Goal: Information Seeking & Learning: Learn about a topic

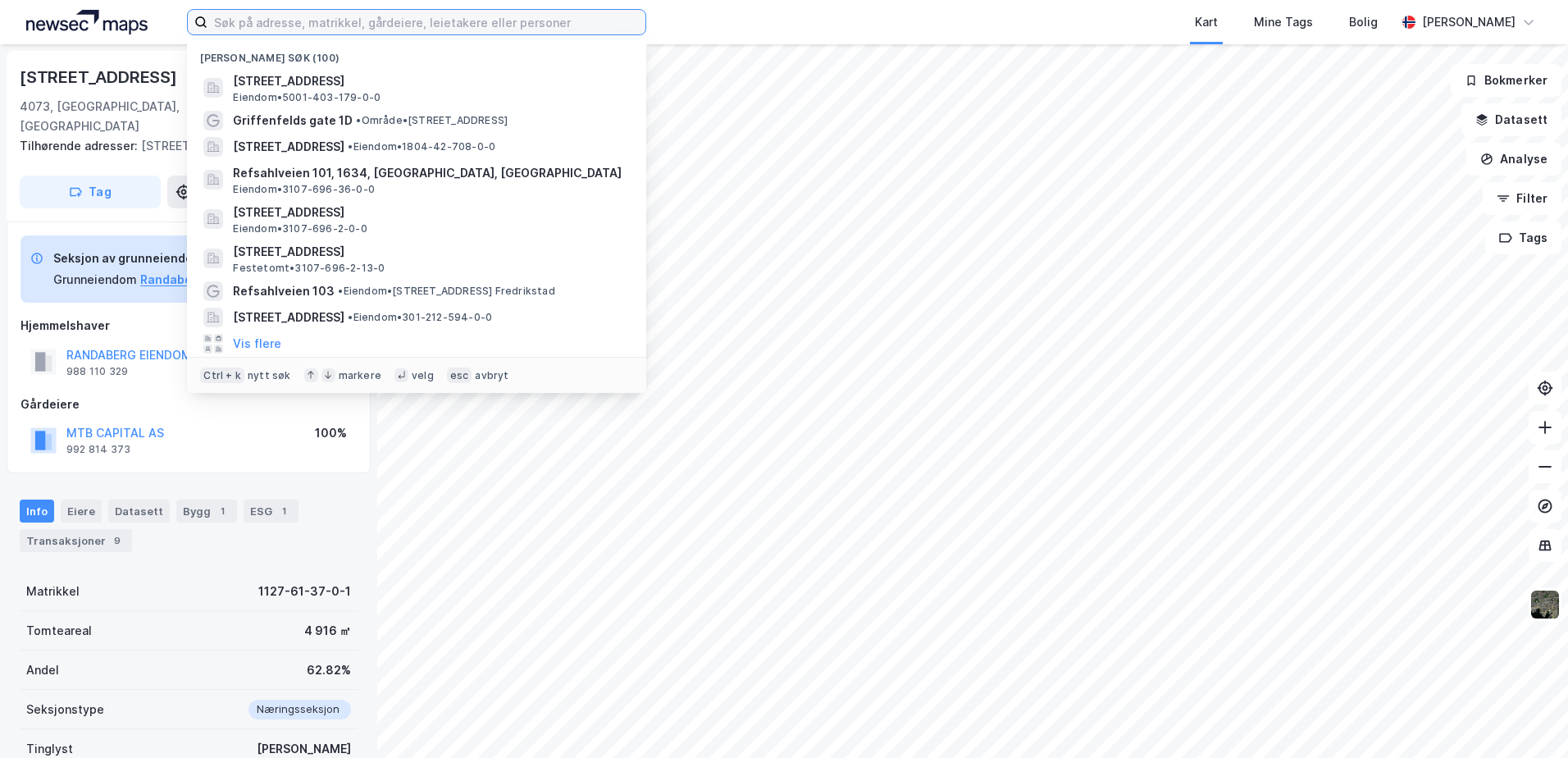
click at [314, 27] on input at bounding box center [426, 22] width 437 height 25
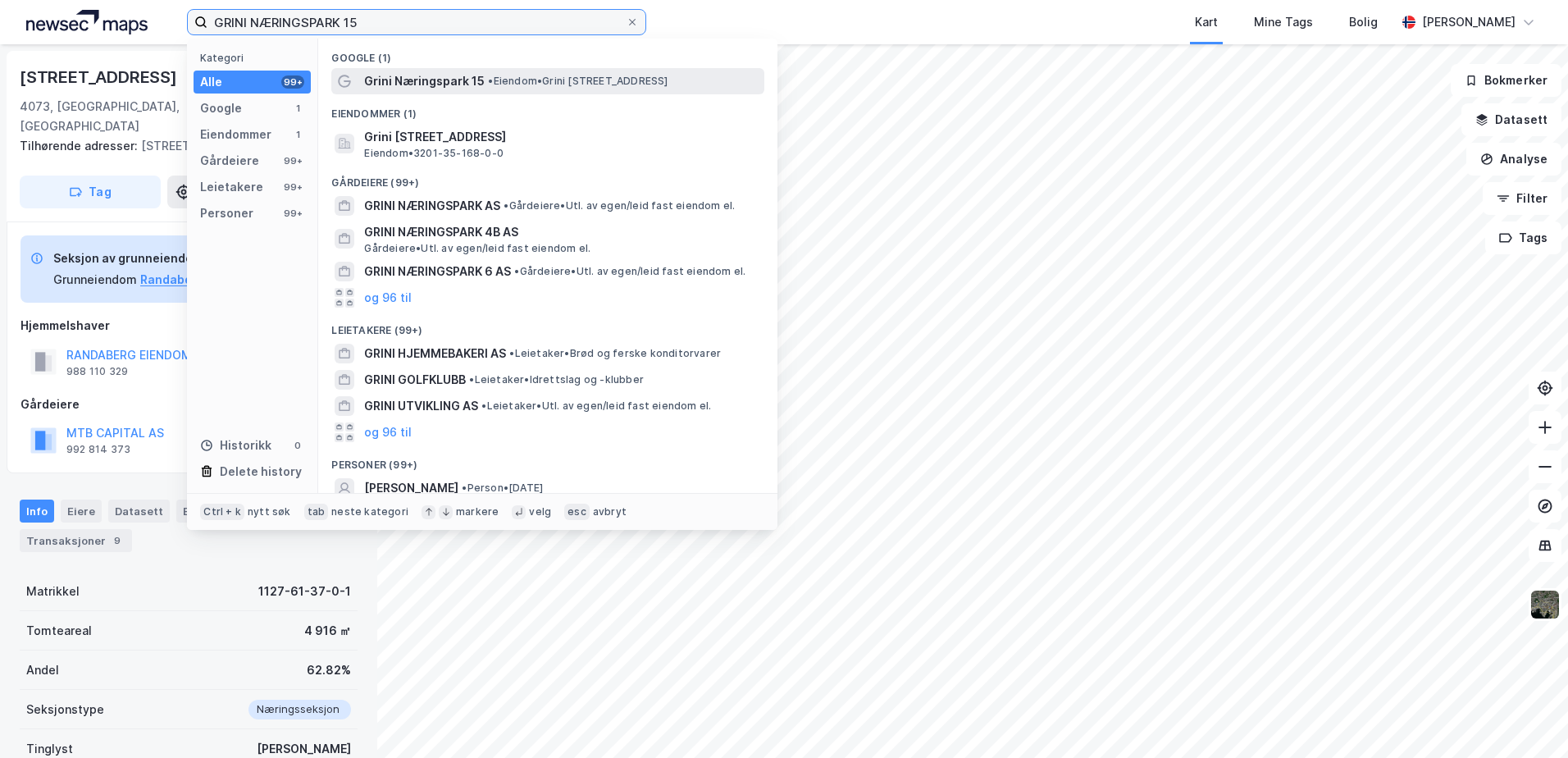
type input "GRINI NÆRINGSPARK 15"
click at [432, 85] on span "Grini Næringspark 15" at bounding box center [424, 81] width 121 height 20
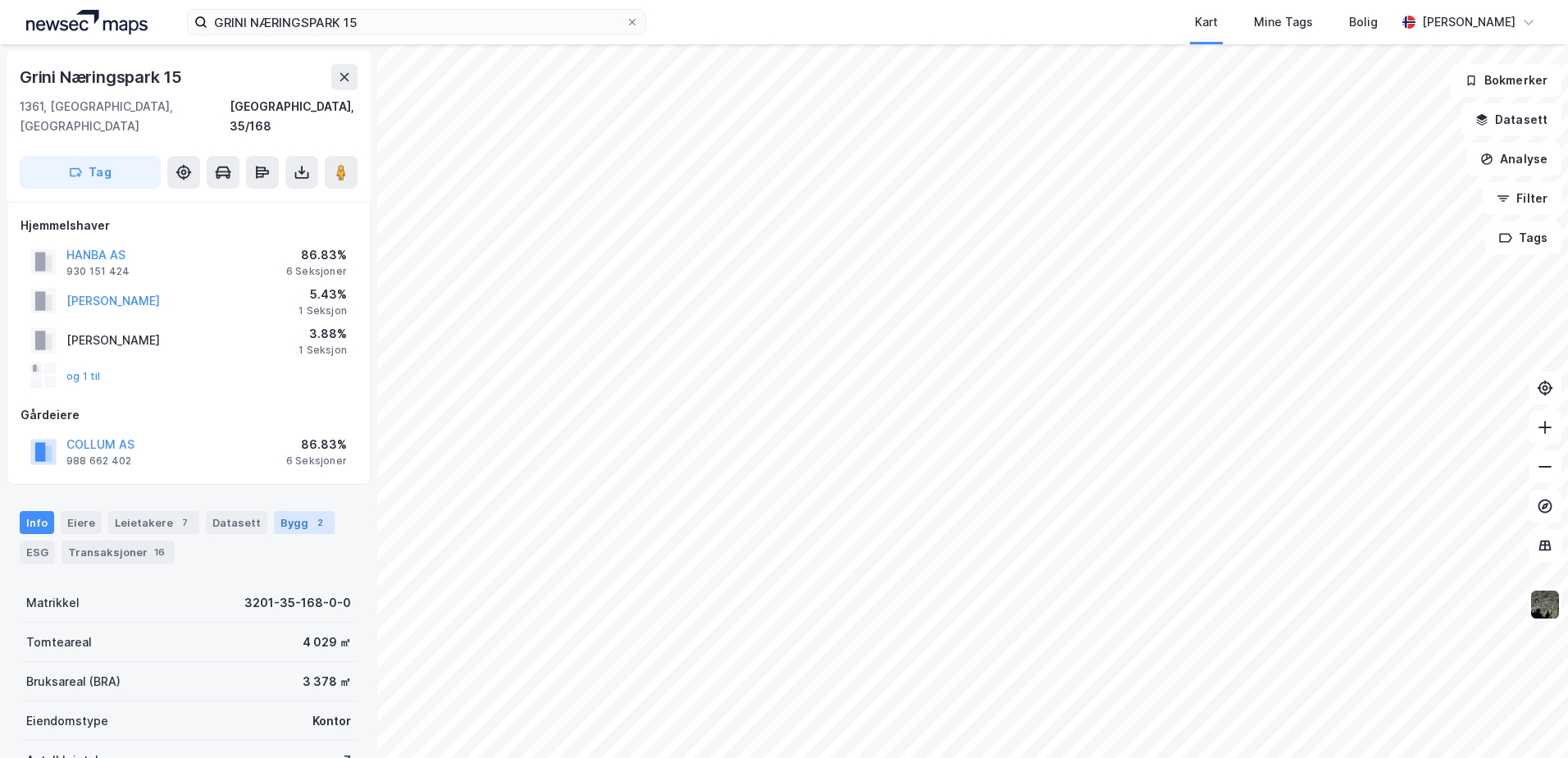
click at [295, 511] on div "Bygg 2" at bounding box center [304, 523] width 60 height 23
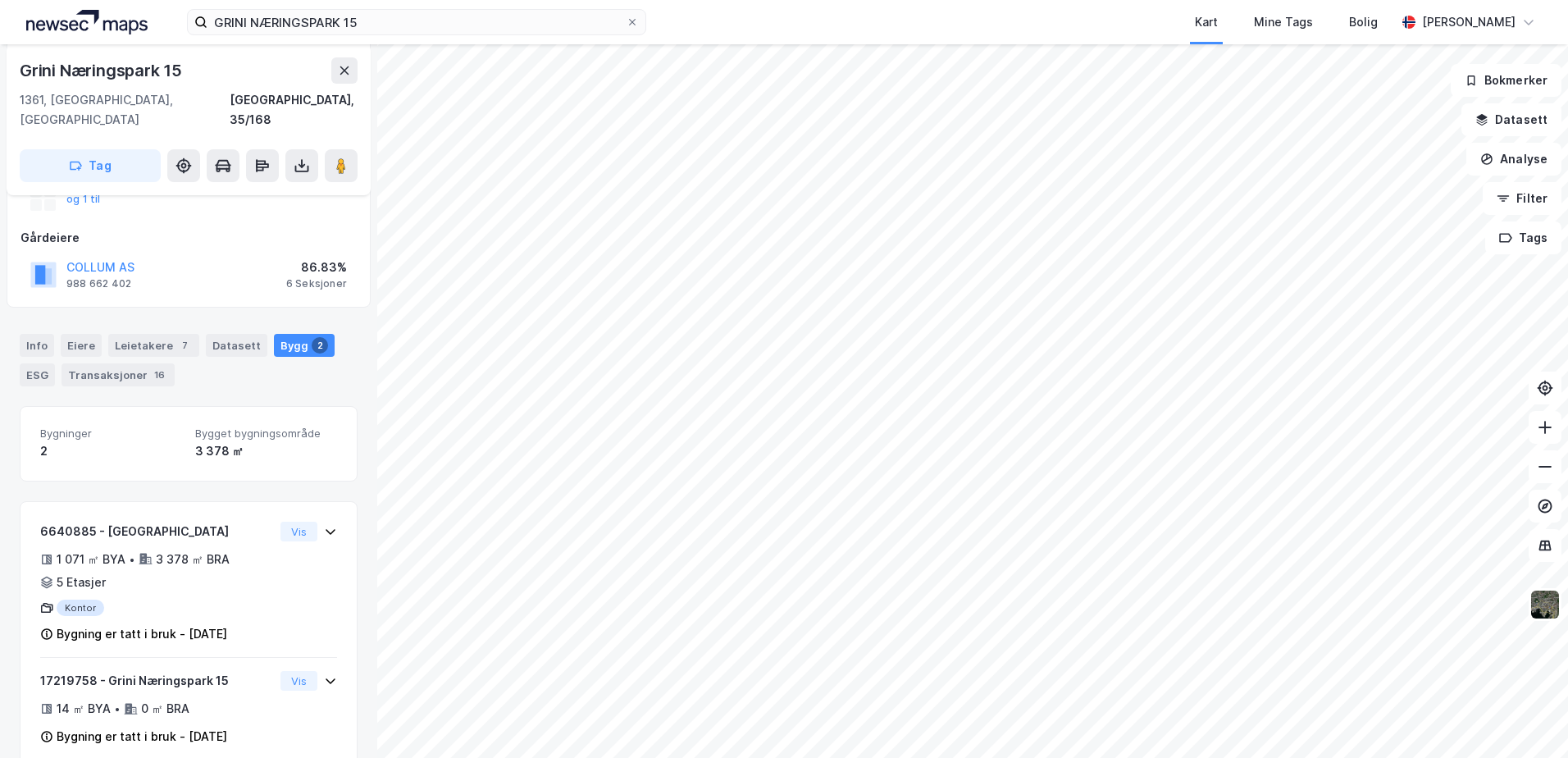
scroll to position [186, 0]
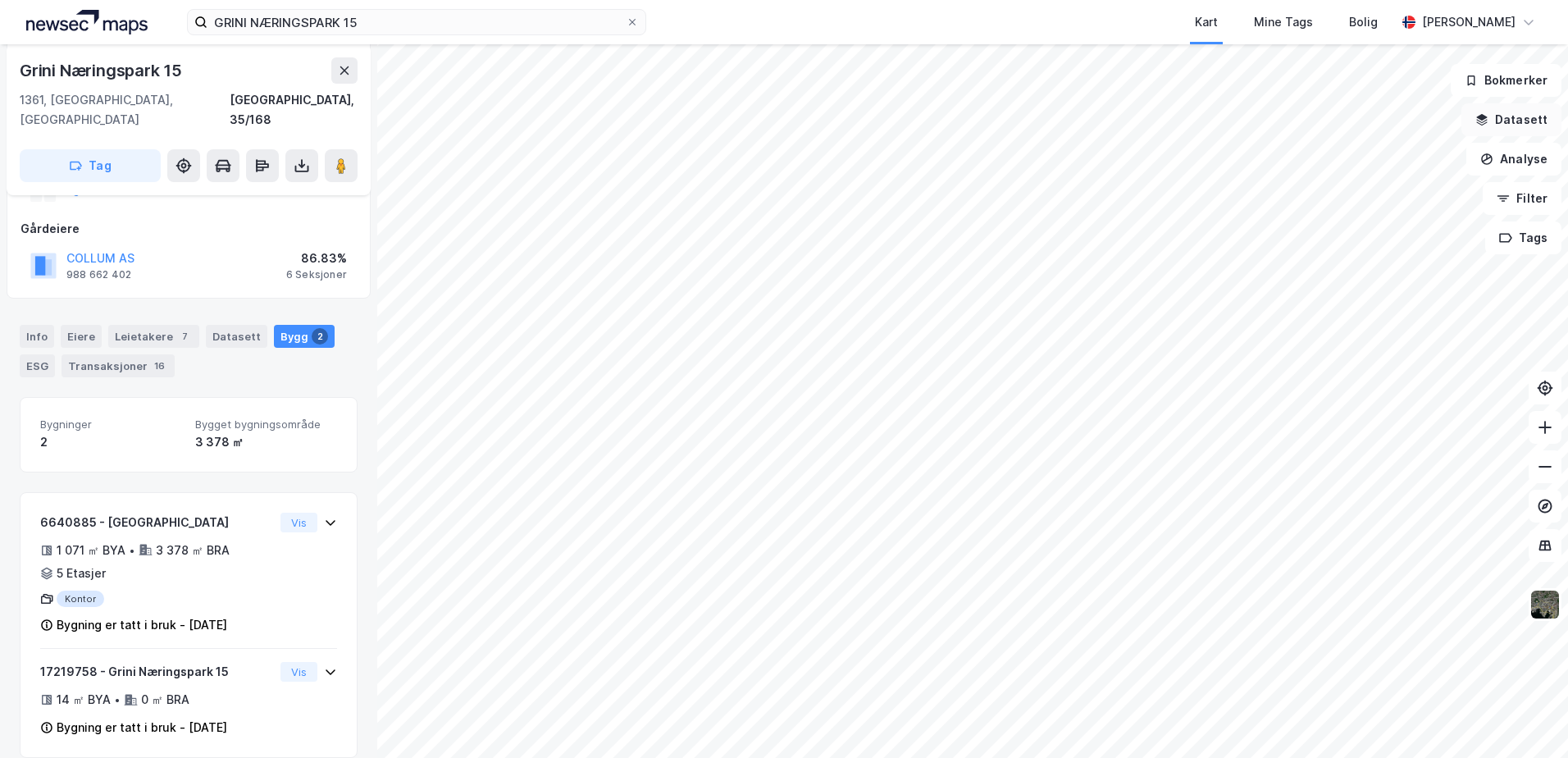
click at [1475, 121] on button "Datasett" at bounding box center [1511, 120] width 100 height 33
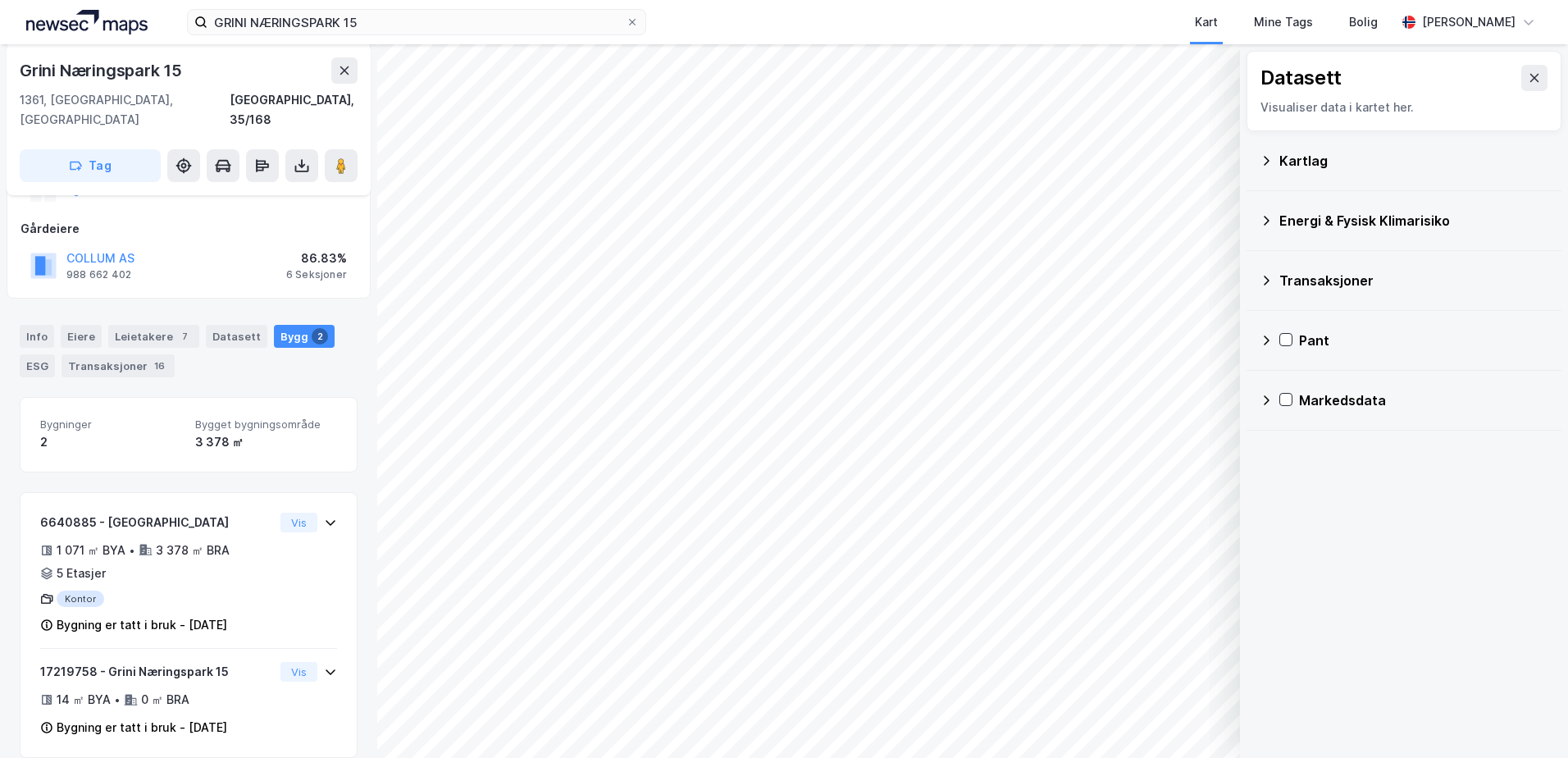
click at [1271, 221] on icon at bounding box center [1266, 221] width 13 height 13
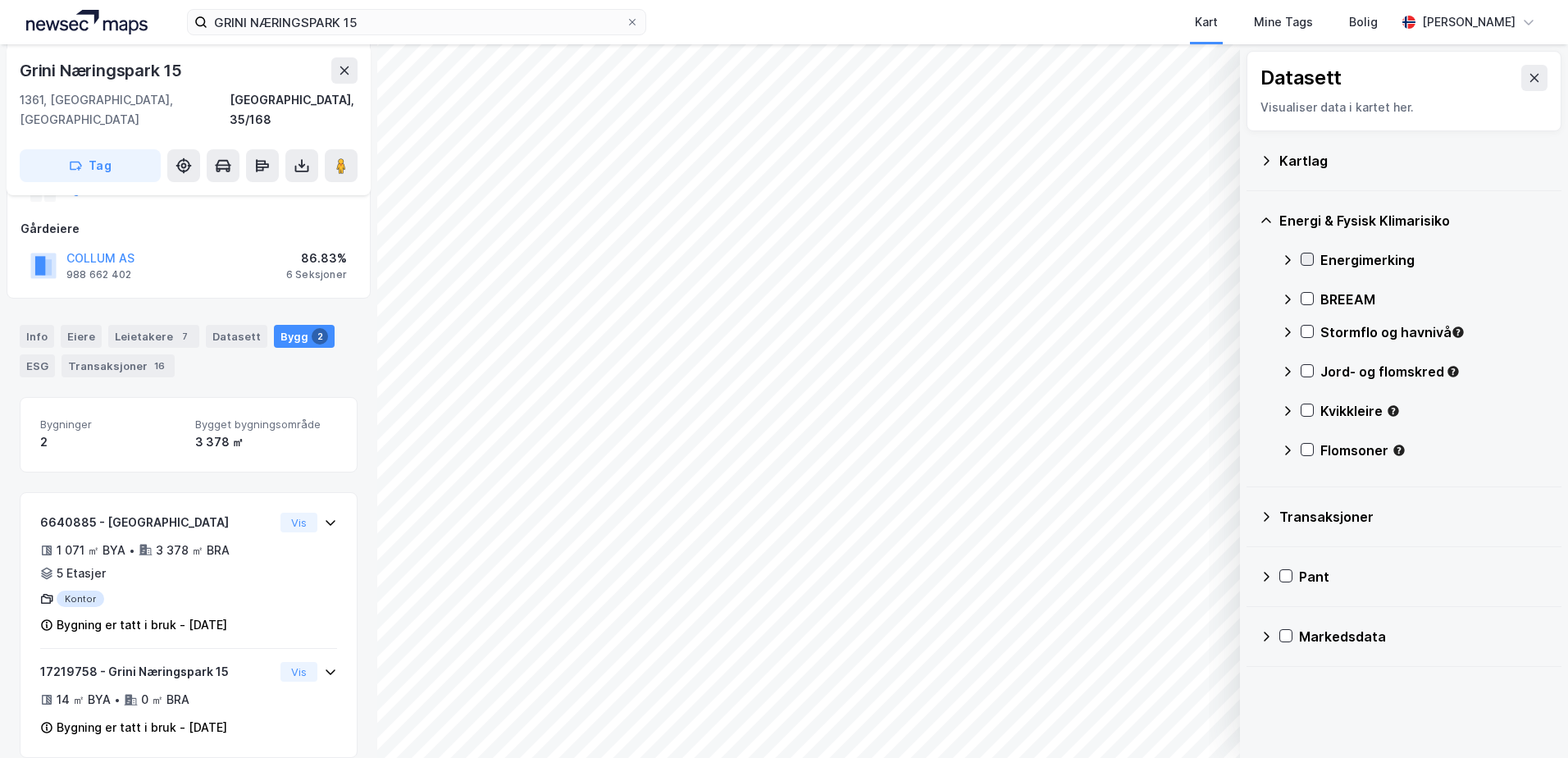
click at [1306, 257] on icon at bounding box center [1307, 259] width 12 height 12
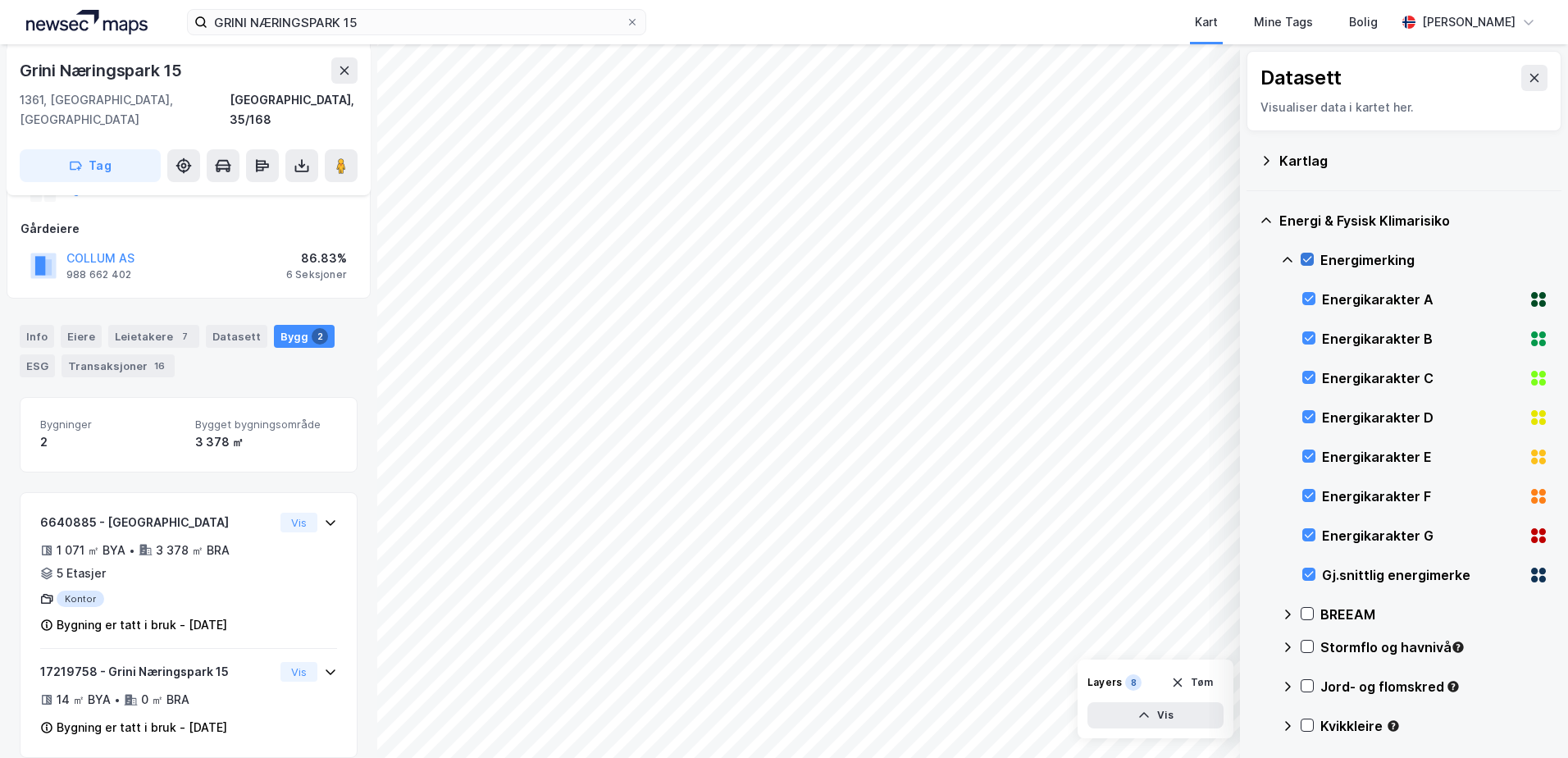
click at [1306, 257] on icon at bounding box center [1307, 259] width 12 height 12
click at [1288, 257] on icon at bounding box center [1288, 259] width 10 height 6
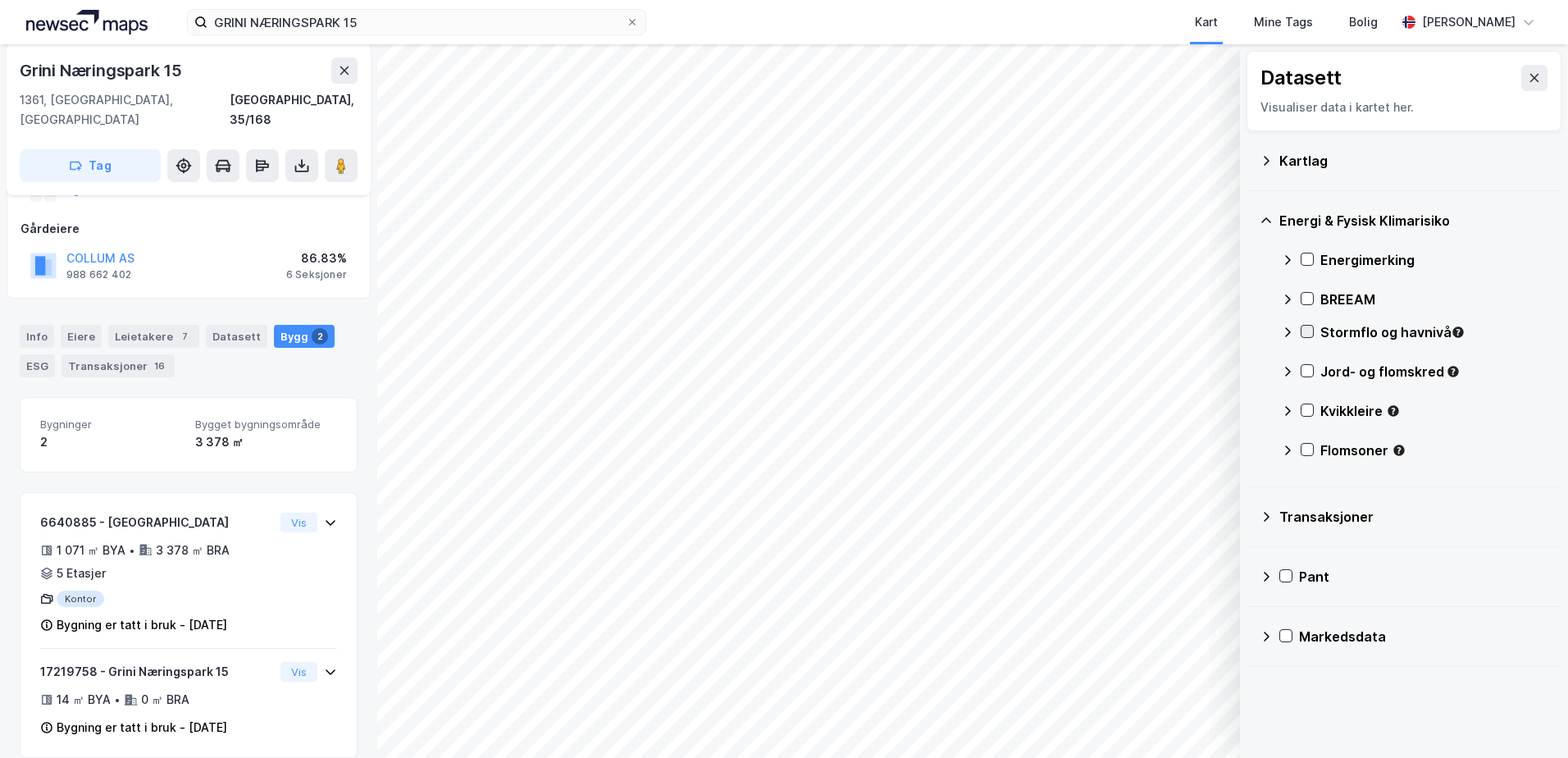
click at [1309, 331] on icon at bounding box center [1307, 332] width 9 height 6
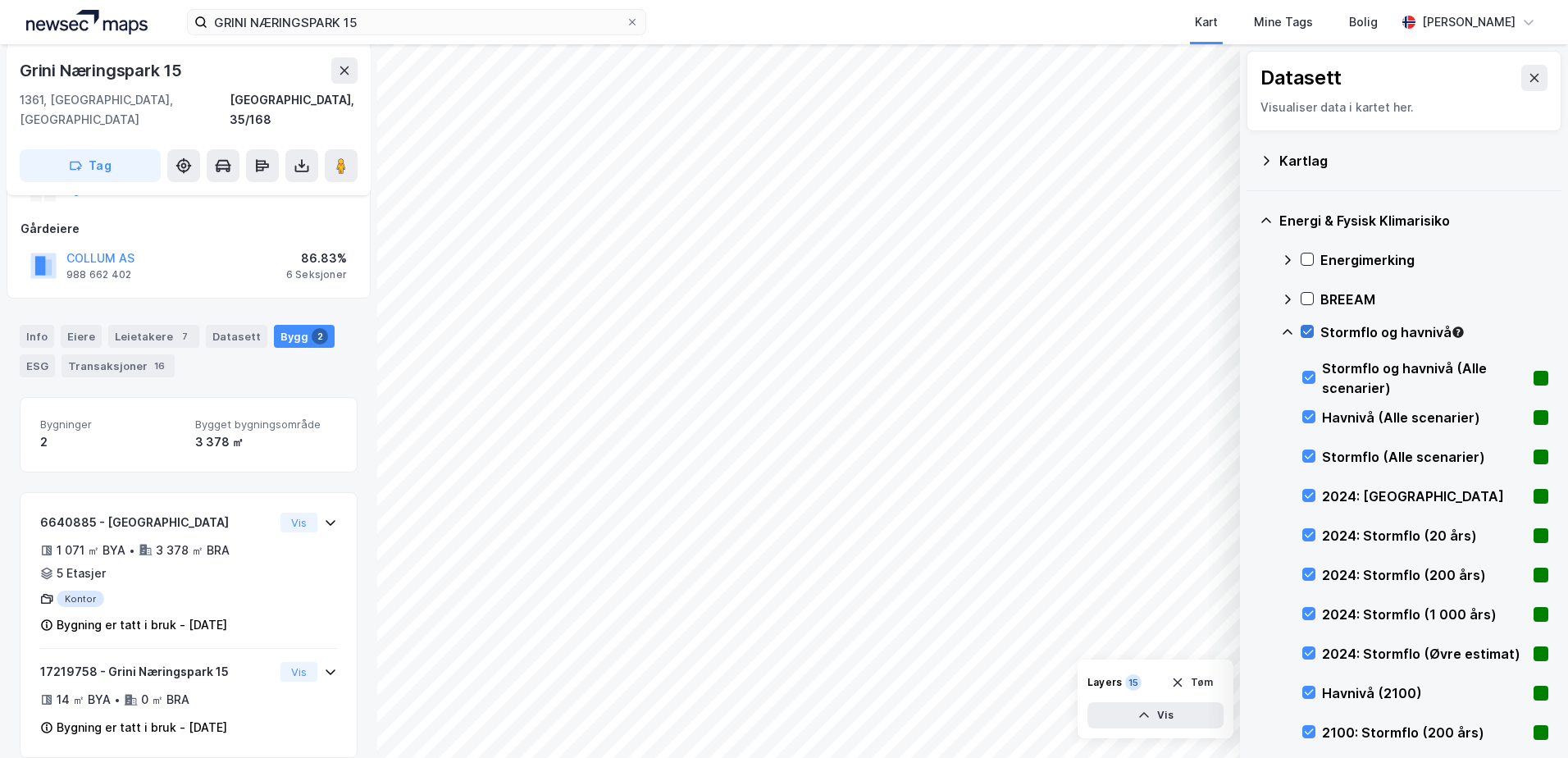
click at [1309, 331] on icon at bounding box center [1307, 332] width 9 height 6
click at [1284, 329] on icon at bounding box center [1288, 333] width 13 height 13
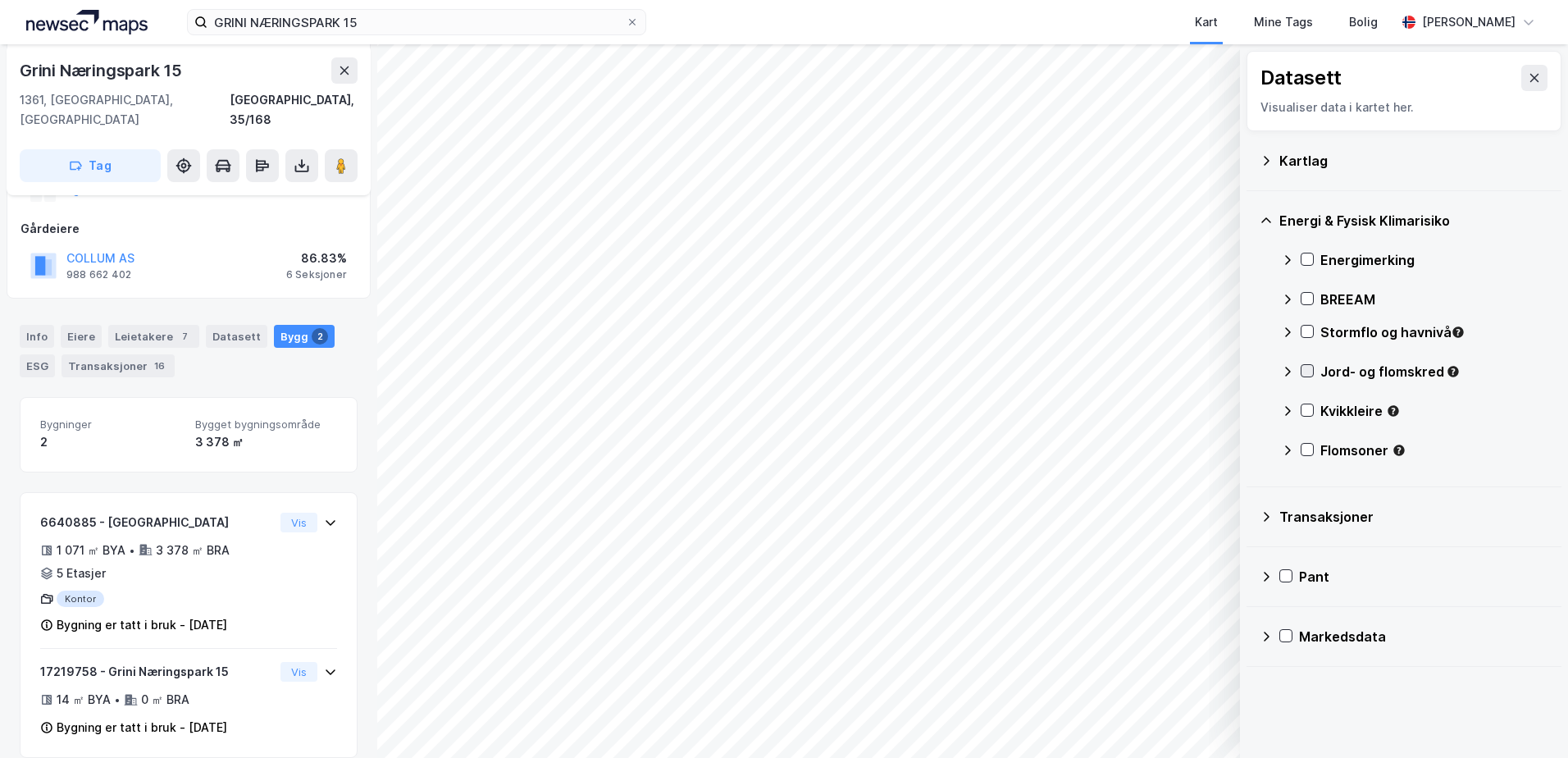
click at [1305, 373] on icon at bounding box center [1307, 371] width 9 height 6
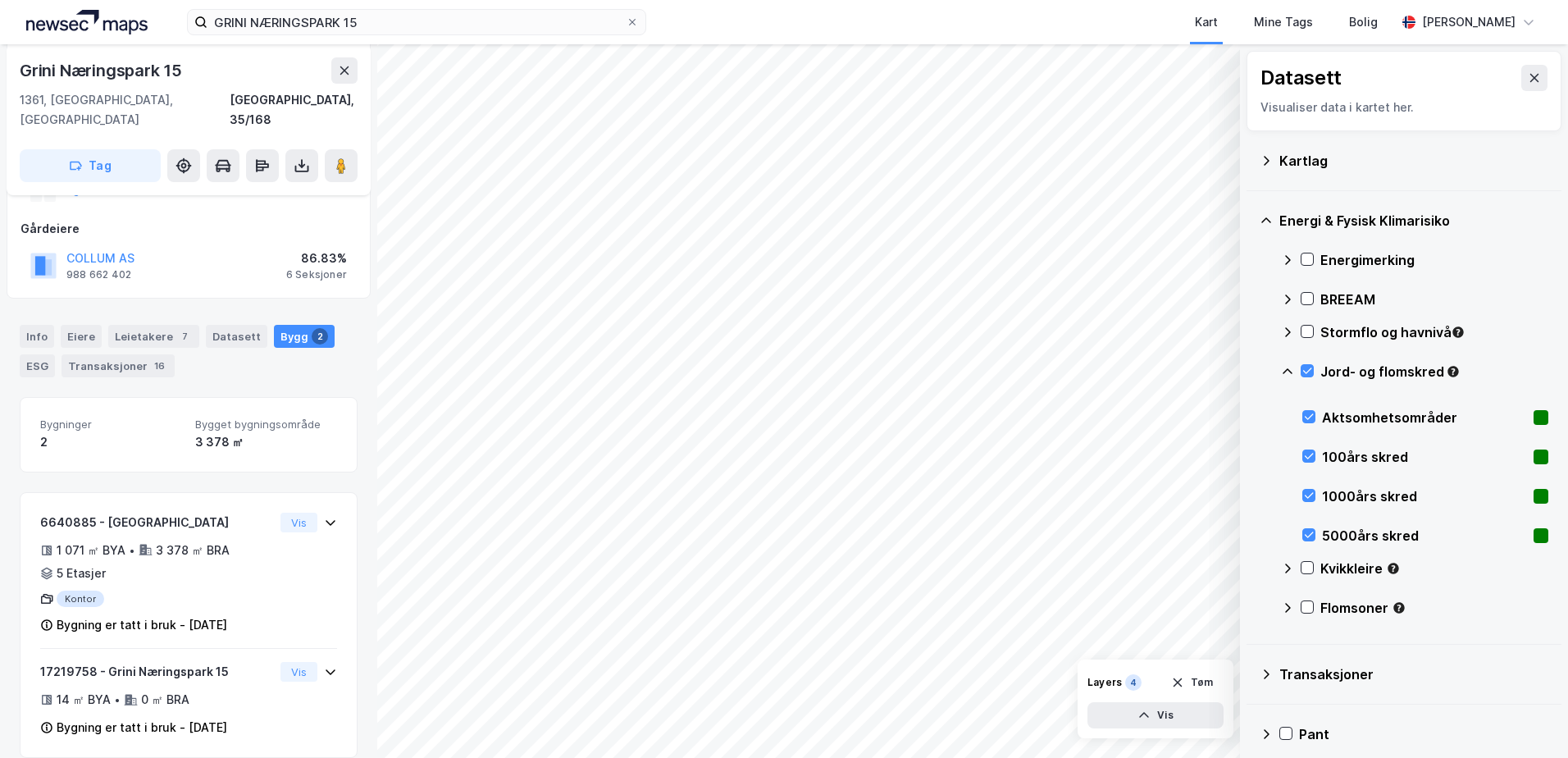
click at [1286, 372] on icon at bounding box center [1288, 372] width 13 height 13
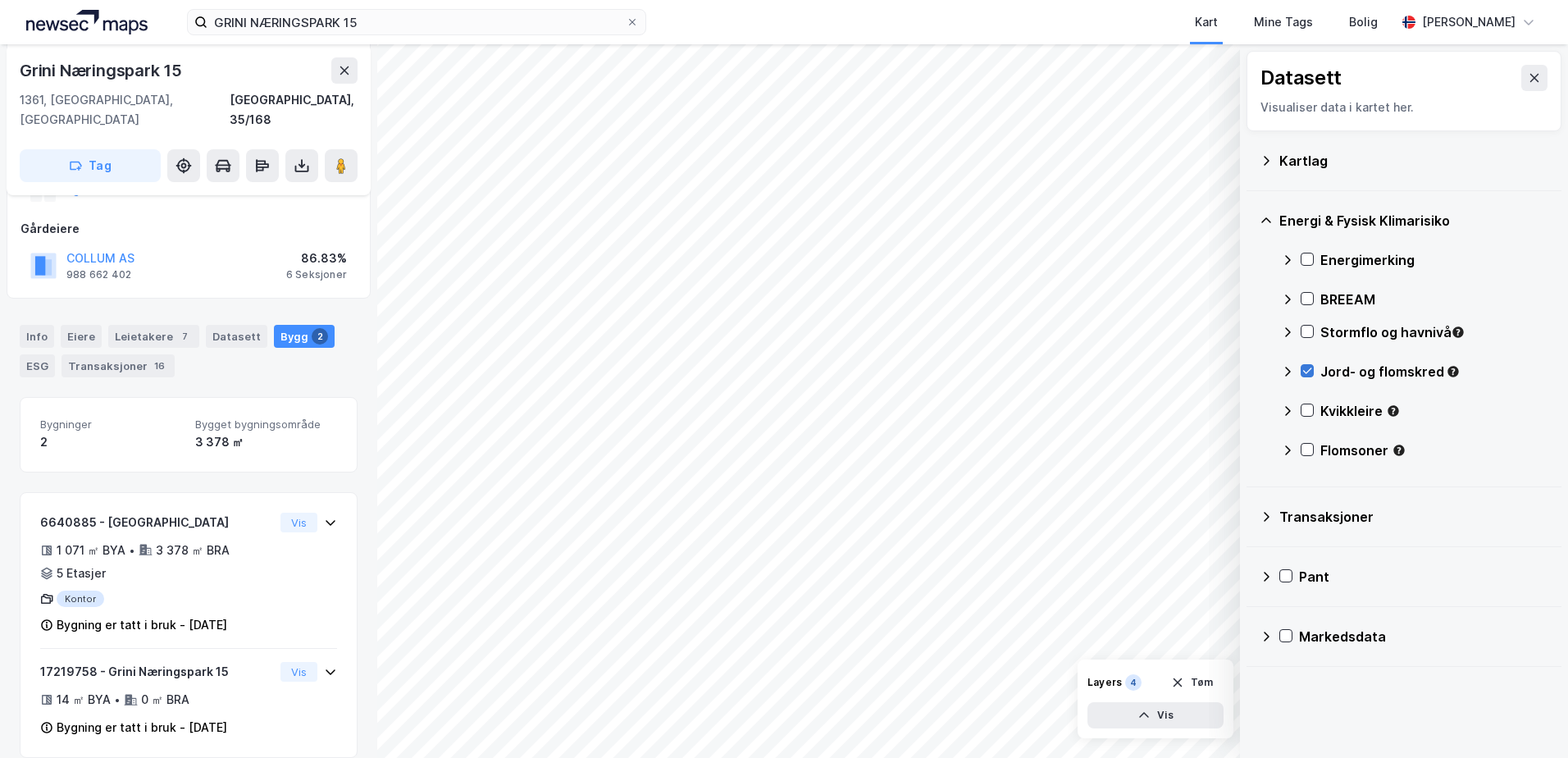
click at [1304, 368] on icon at bounding box center [1307, 371] width 12 height 12
click at [1306, 415] on icon at bounding box center [1307, 410] width 12 height 12
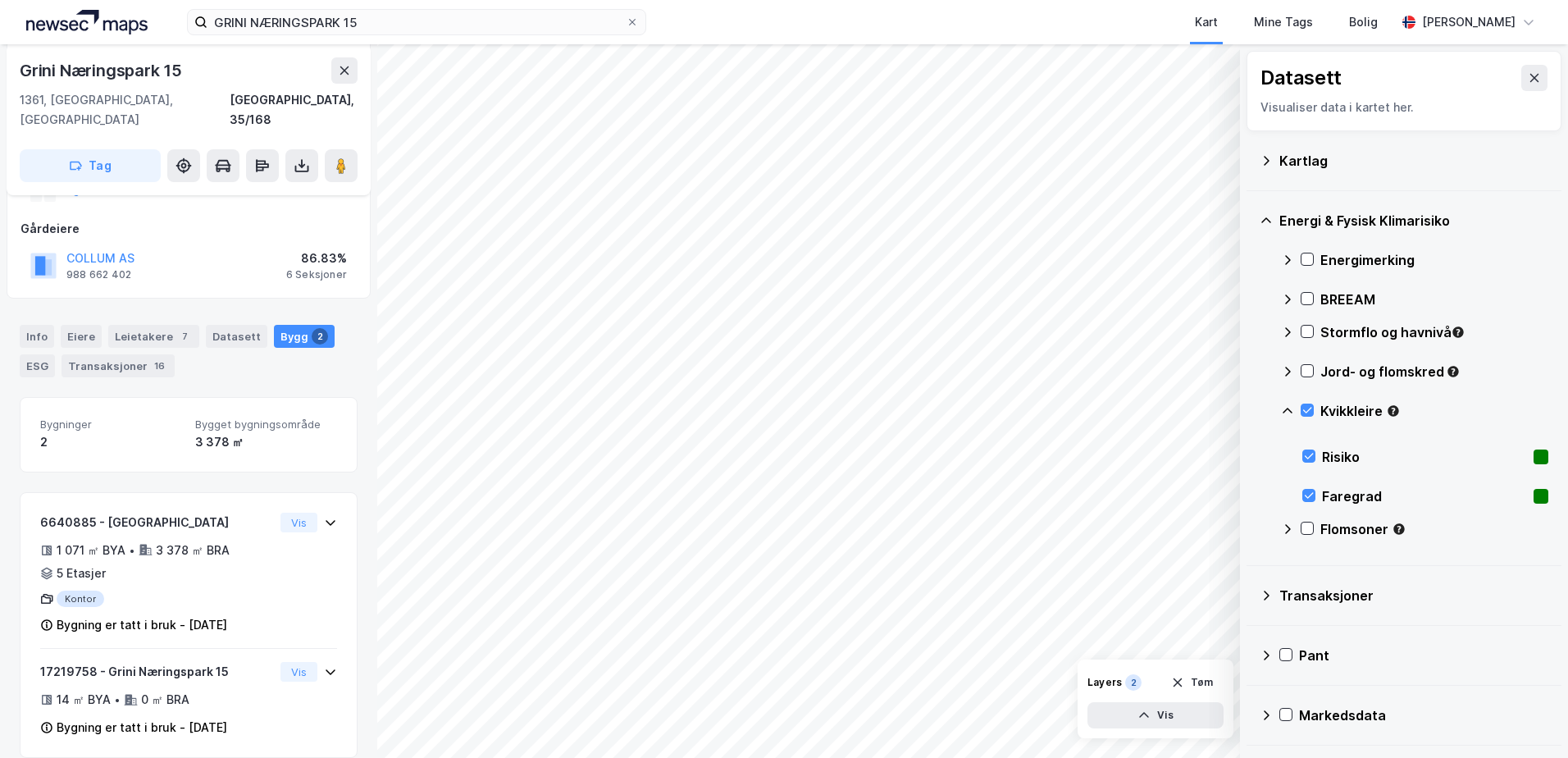
click at [1284, 413] on icon at bounding box center [1288, 410] width 10 height 6
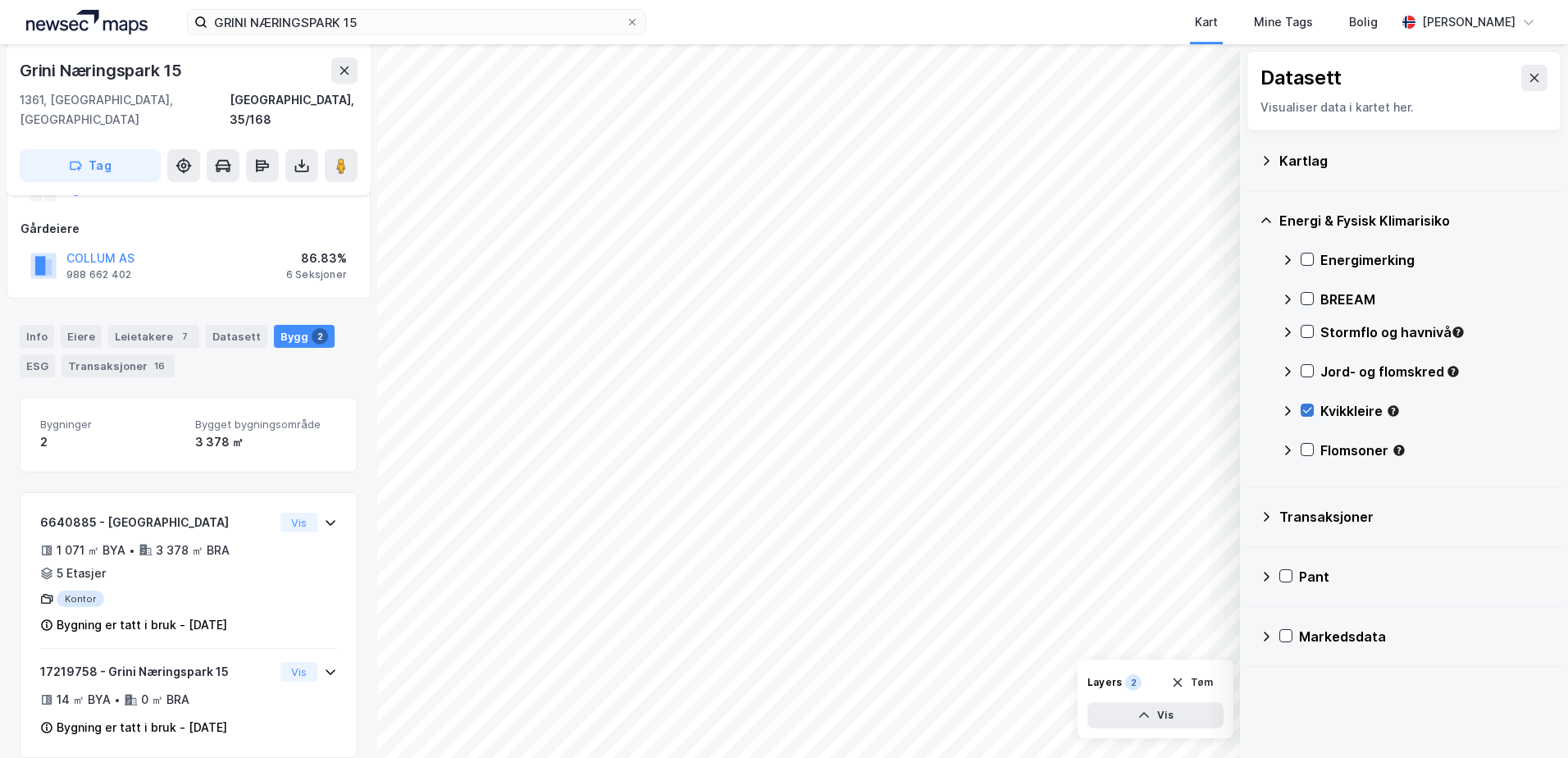
click at [1310, 407] on icon at bounding box center [1307, 410] width 12 height 12
click at [1303, 450] on icon at bounding box center [1307, 449] width 12 height 12
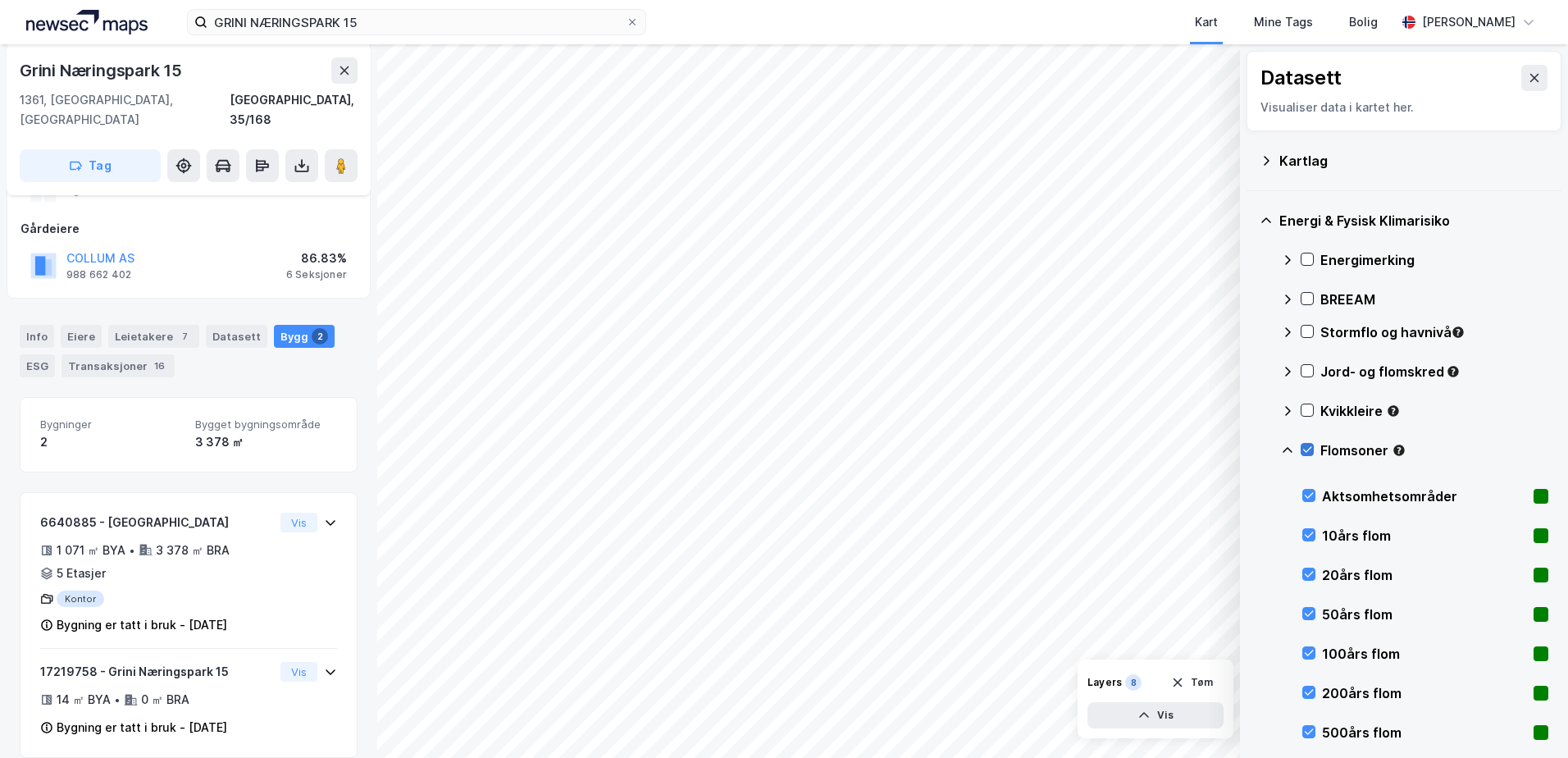
click at [1303, 450] on icon at bounding box center [1307, 449] width 12 height 12
click at [1269, 161] on icon at bounding box center [1266, 160] width 6 height 9
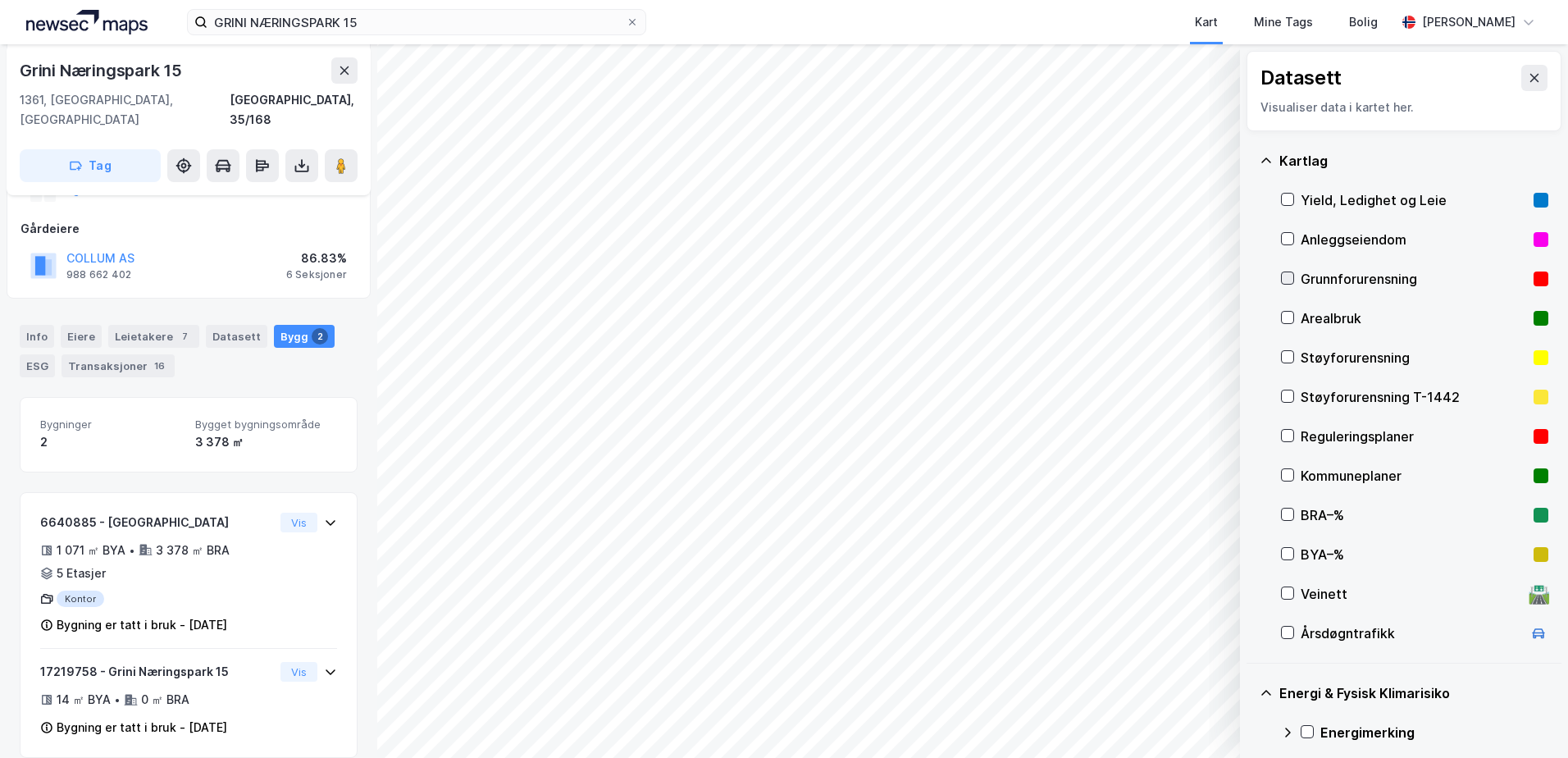
click at [1284, 277] on icon at bounding box center [1288, 278] width 12 height 12
click at [1286, 191] on div "Yield, Ledighet og Leie" at bounding box center [1414, 200] width 267 height 40
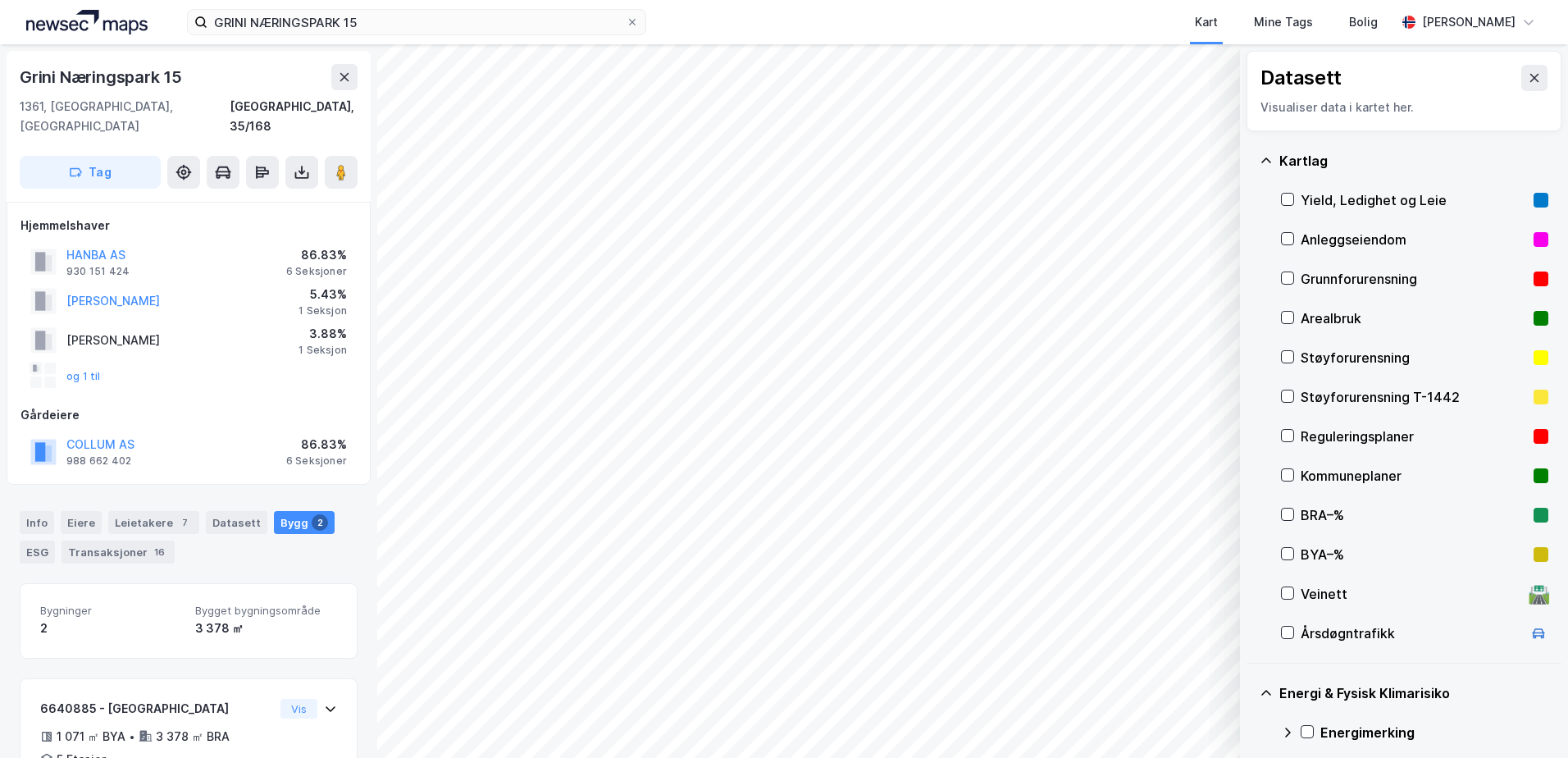
scroll to position [164, 0]
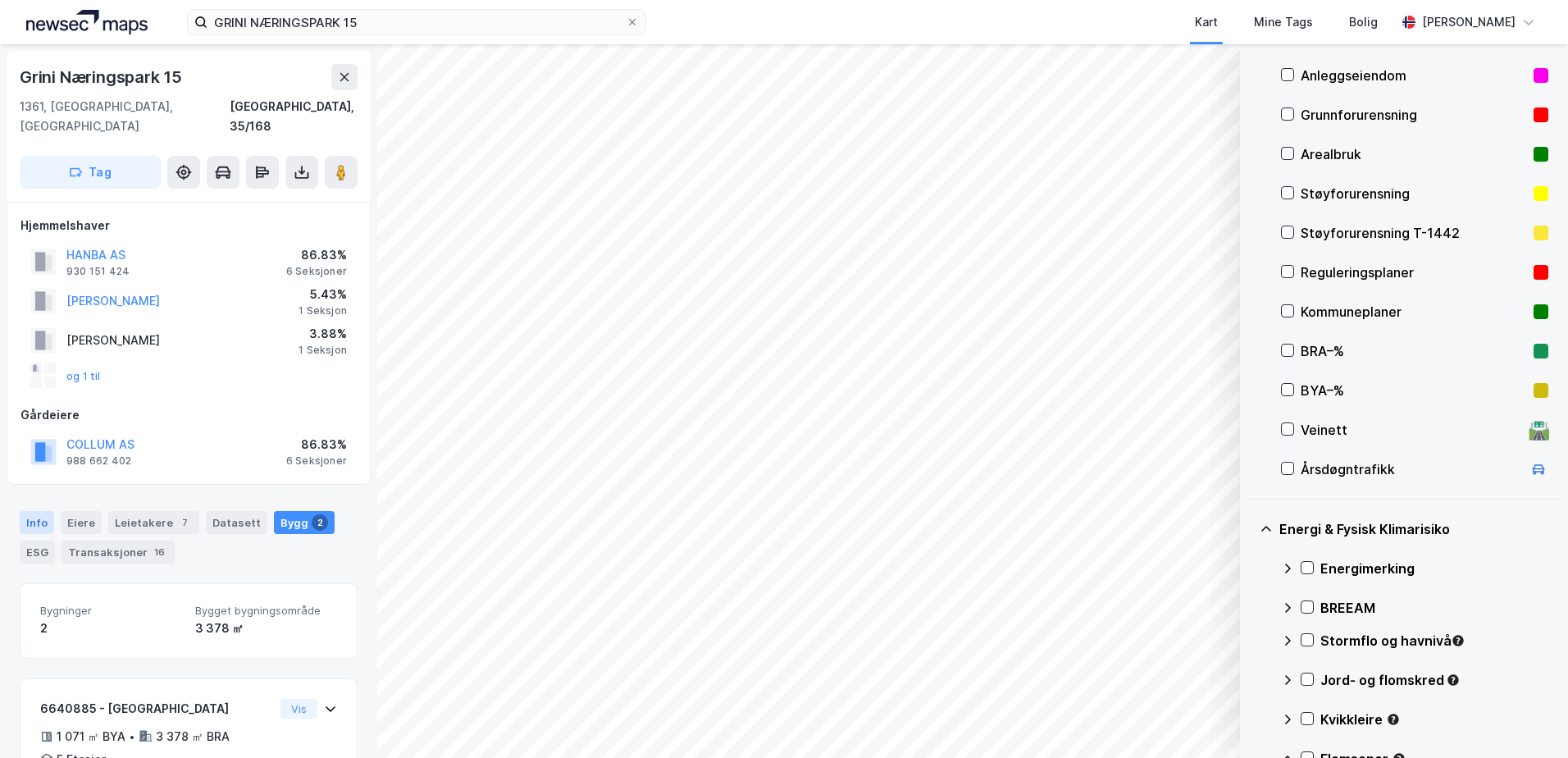
click at [32, 511] on div "Info" at bounding box center [37, 523] width 35 height 23
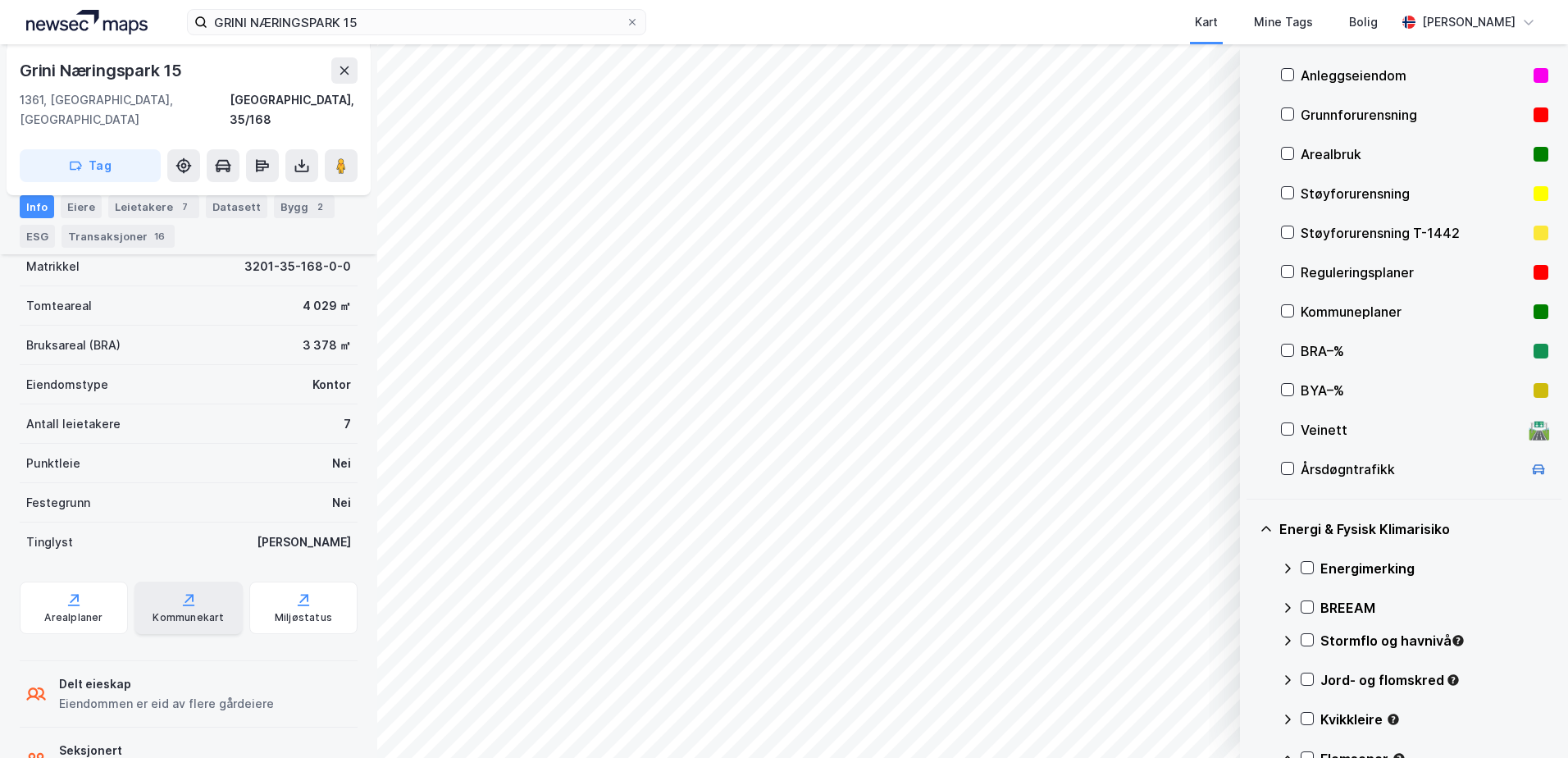
scroll to position [379, 0]
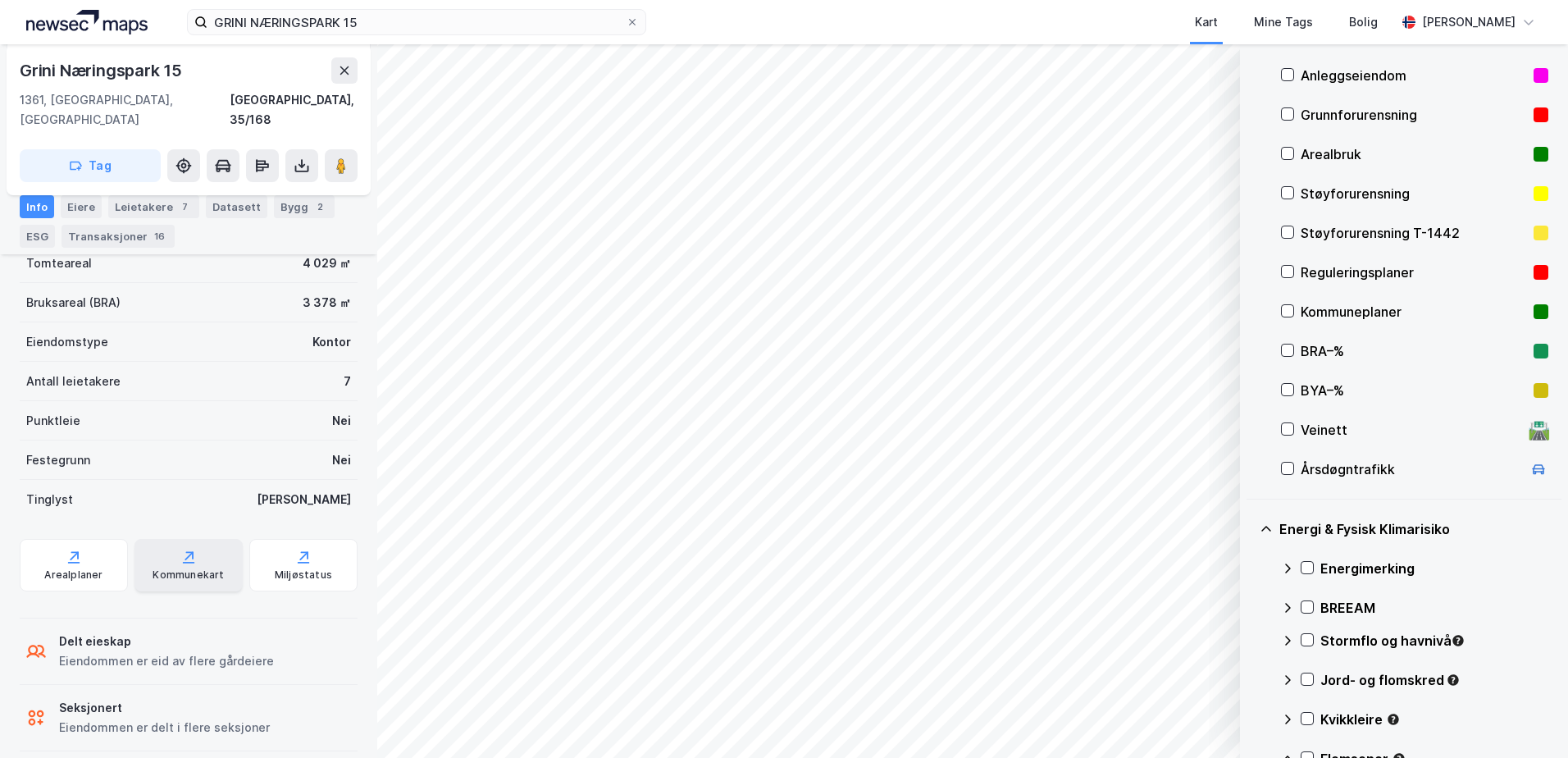
click at [160, 568] on div "Kommunekart" at bounding box center [188, 575] width 71 height 13
click at [291, 203] on div "Bygg 2" at bounding box center [304, 207] width 60 height 23
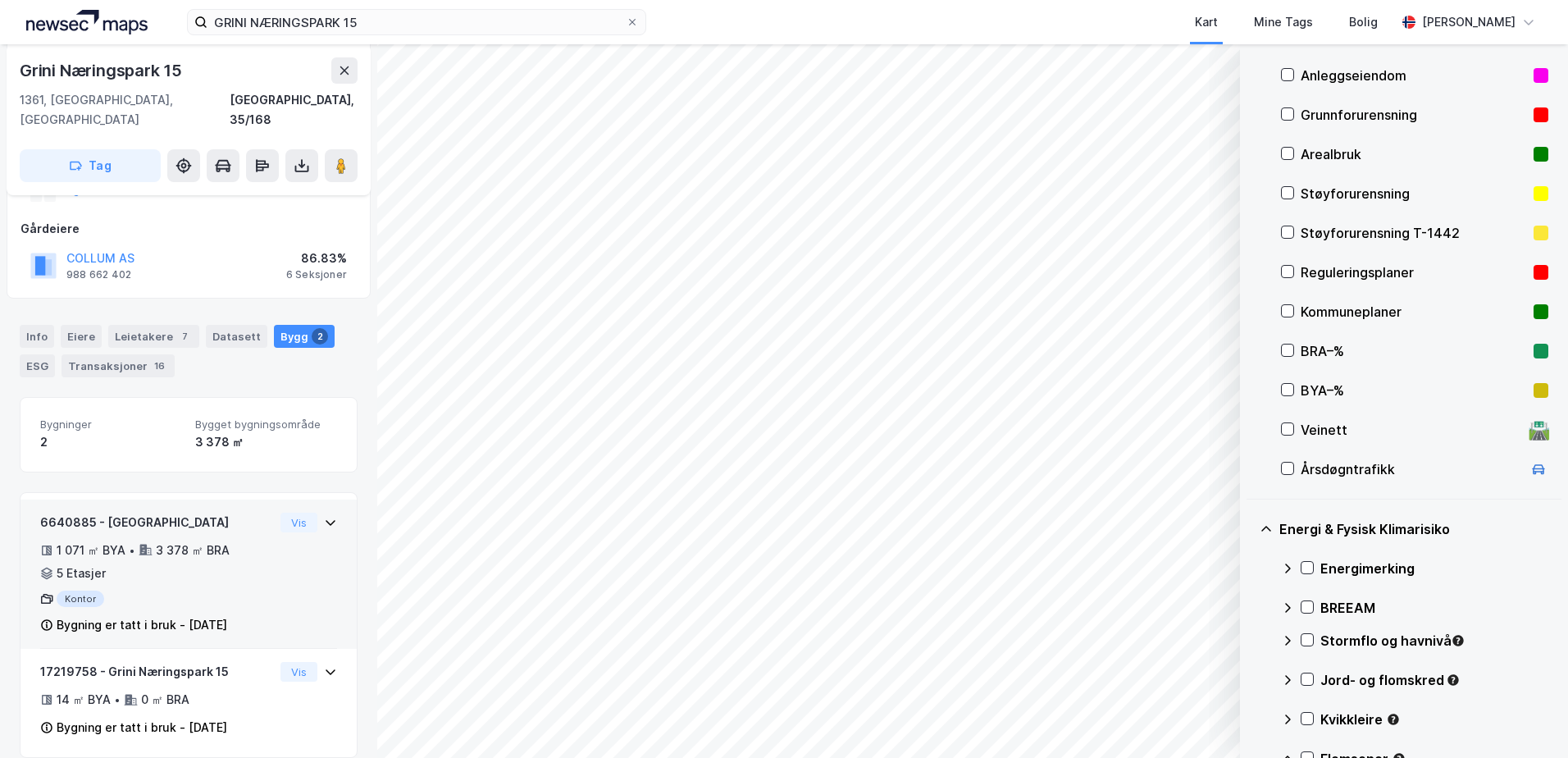
click at [146, 557] on div "1 071 ㎡ BYA • 3 378 ㎡ BRA • 5 Etasjer" at bounding box center [157, 562] width 234 height 43
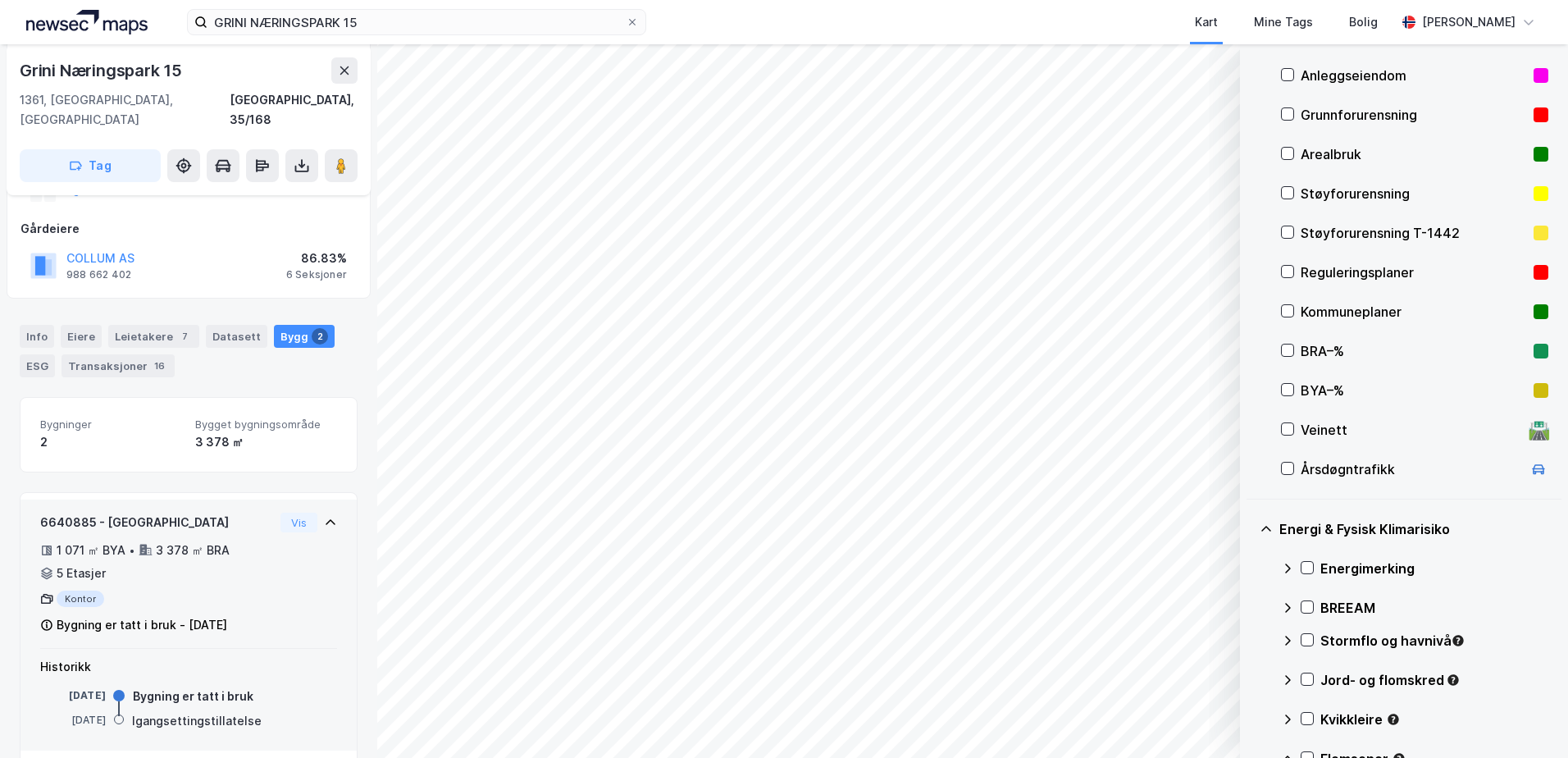
scroll to position [288, 0]
